Goal: Task Accomplishment & Management: Use online tool/utility

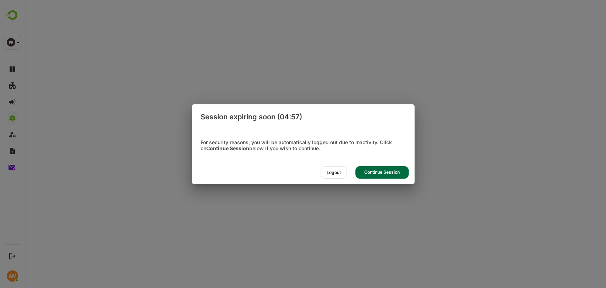
click at [384, 173] on div "Continue Session" at bounding box center [381, 172] width 53 height 12
